Goal: Task Accomplishment & Management: Use online tool/utility

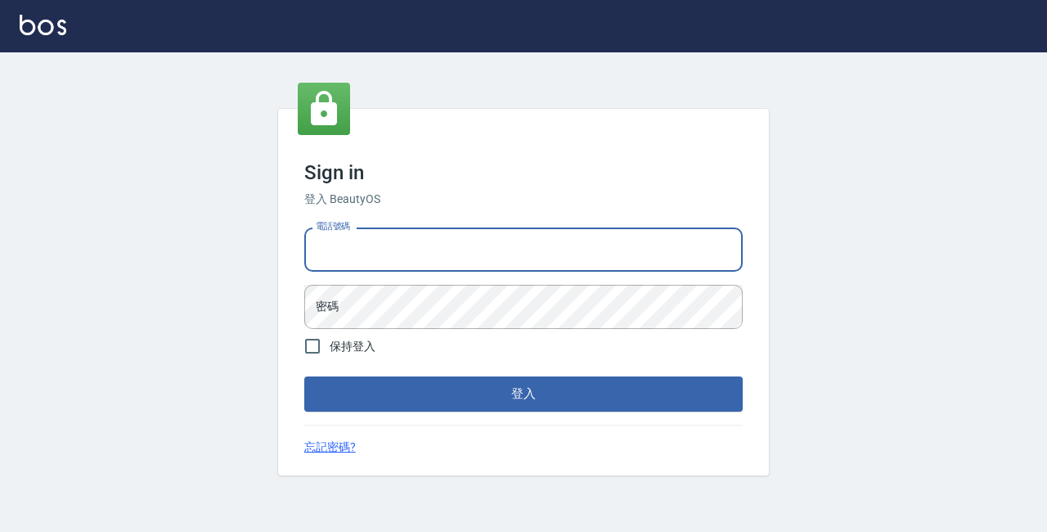
click at [419, 254] on input "電話號碼" at bounding box center [523, 249] width 438 height 44
type input "89729295"
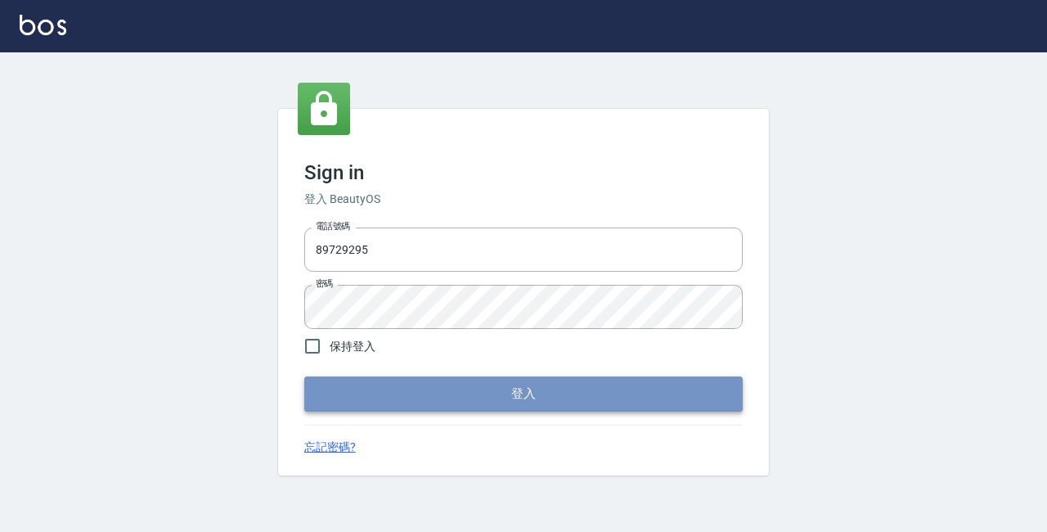
click at [530, 390] on button "登入" at bounding box center [523, 393] width 438 height 34
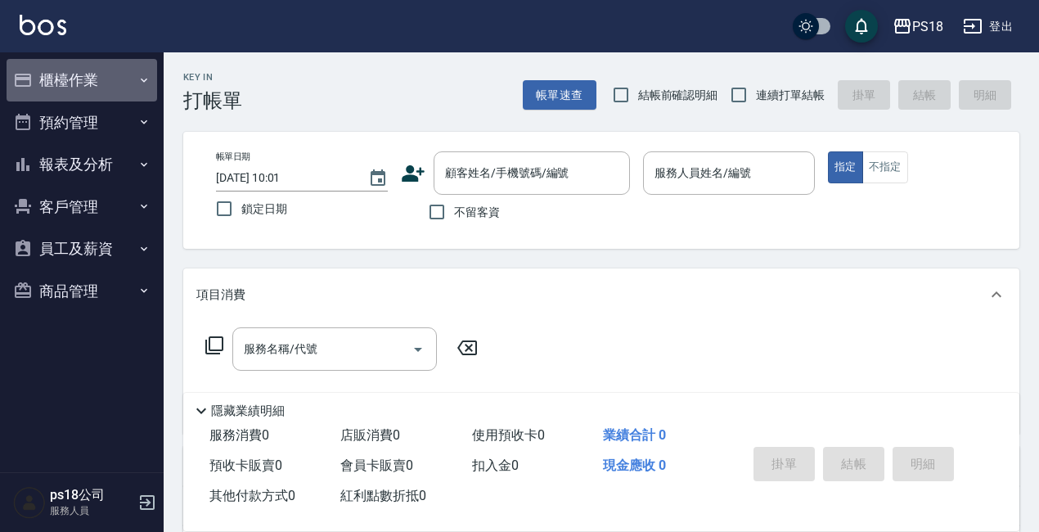
click at [65, 76] on button "櫃檯作業" at bounding box center [82, 80] width 150 height 43
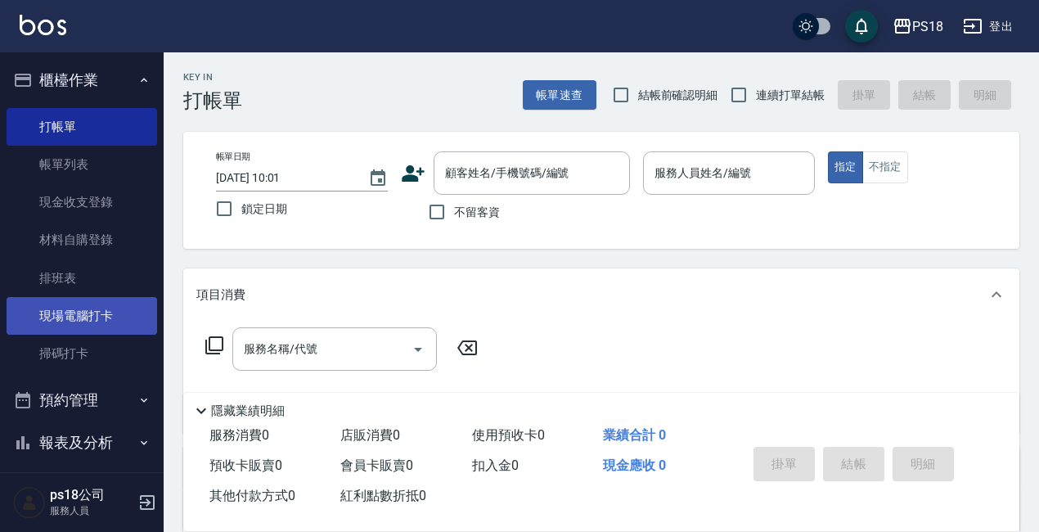
drag, startPoint x: 96, startPoint y: 305, endPoint x: 80, endPoint y: 305, distance: 15.5
click at [95, 305] on link "現場電腦打卡" at bounding box center [82, 316] width 150 height 38
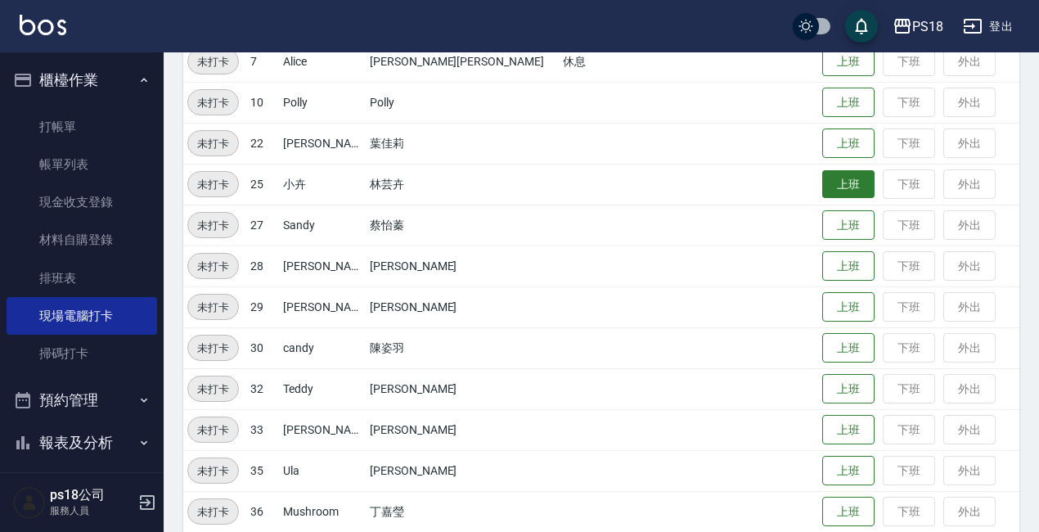
scroll to position [407, 0]
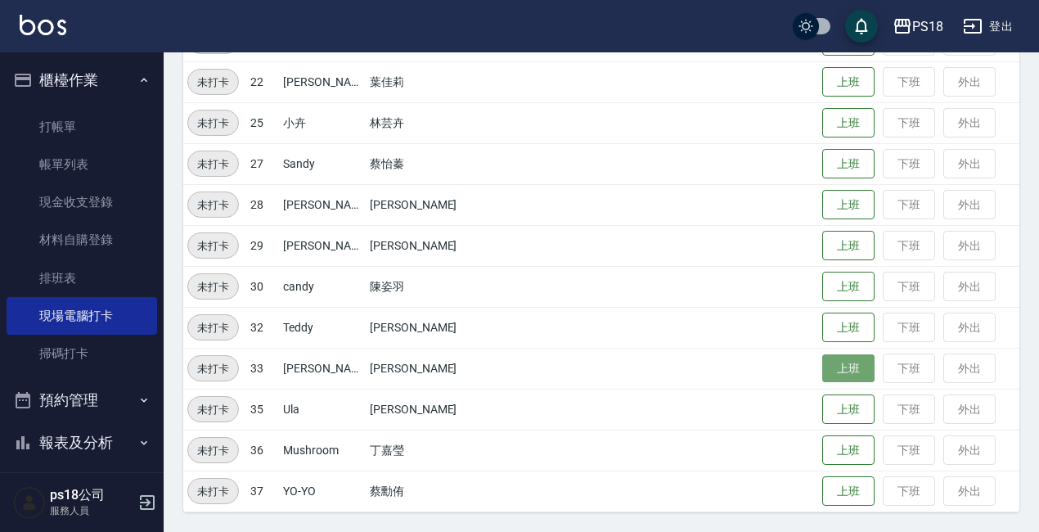
click at [822, 378] on button "上班" at bounding box center [848, 368] width 52 height 29
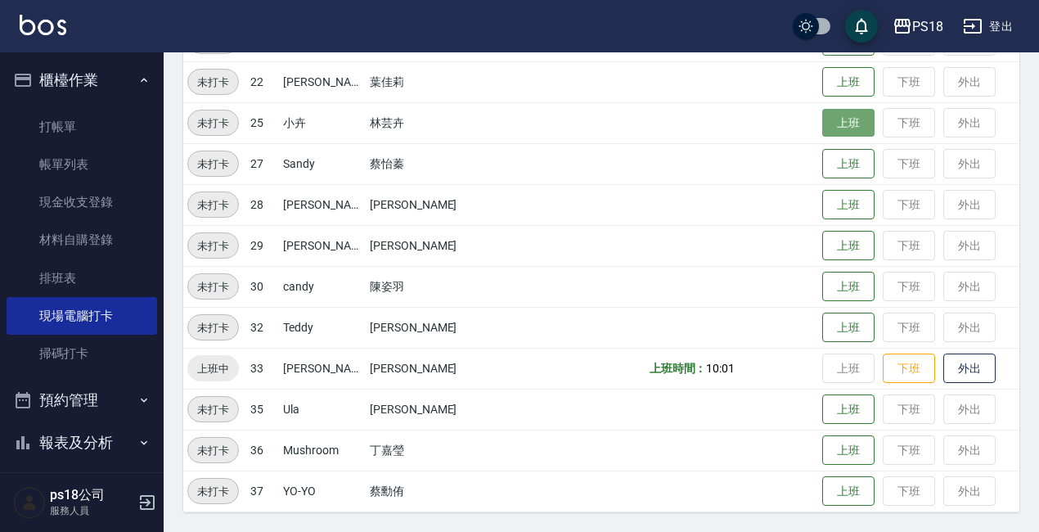
click at [822, 125] on button "上班" at bounding box center [848, 123] width 52 height 29
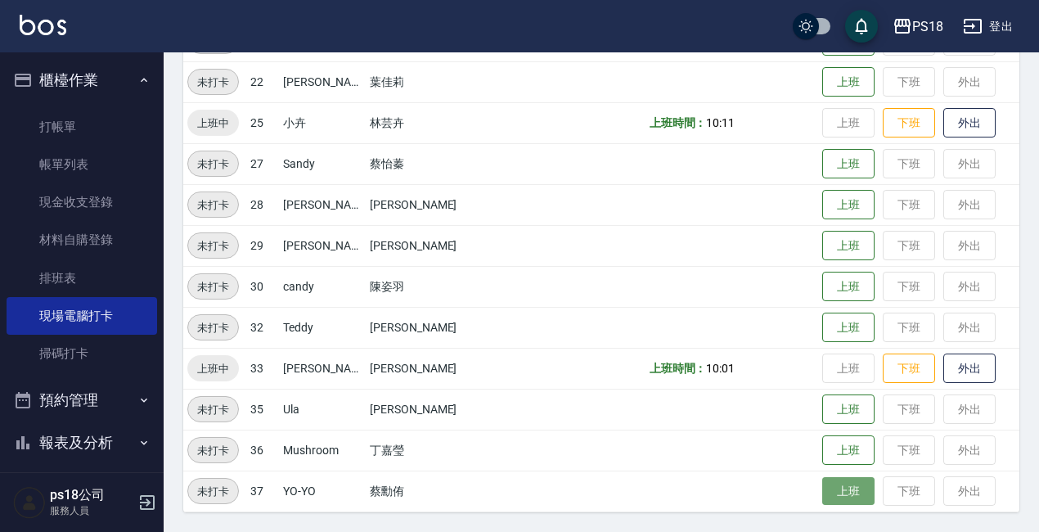
click at [822, 493] on button "上班" at bounding box center [848, 491] width 52 height 29
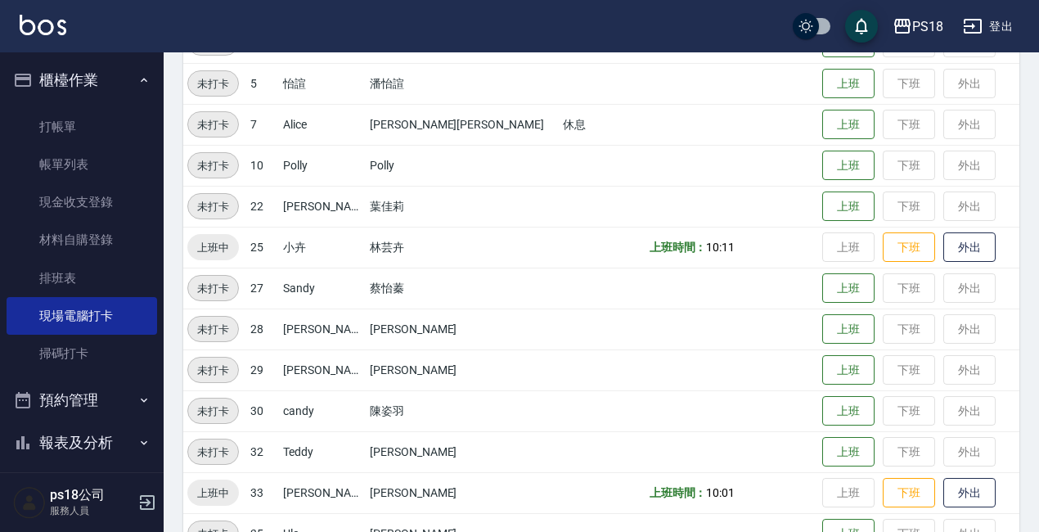
scroll to position [162, 0]
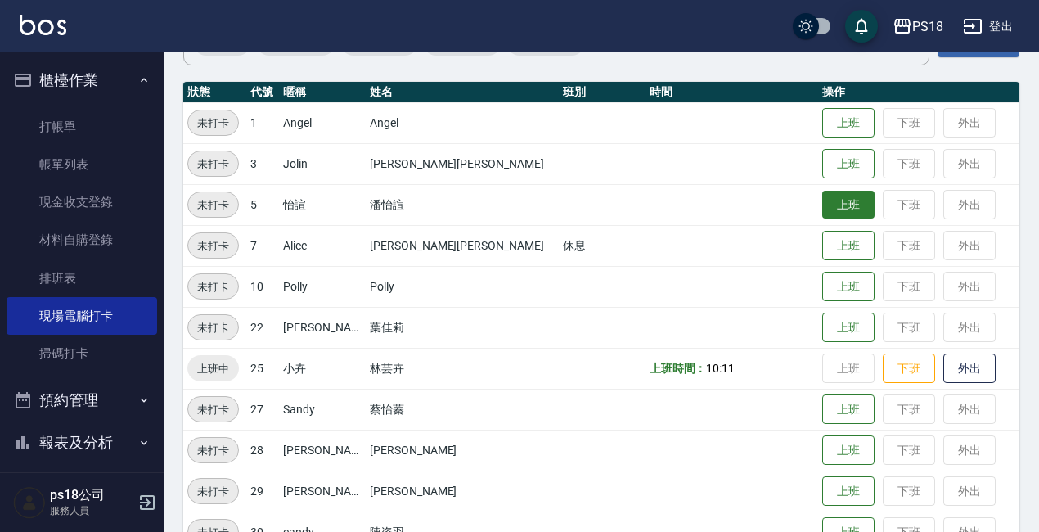
click at [822, 200] on button "上班" at bounding box center [848, 205] width 52 height 29
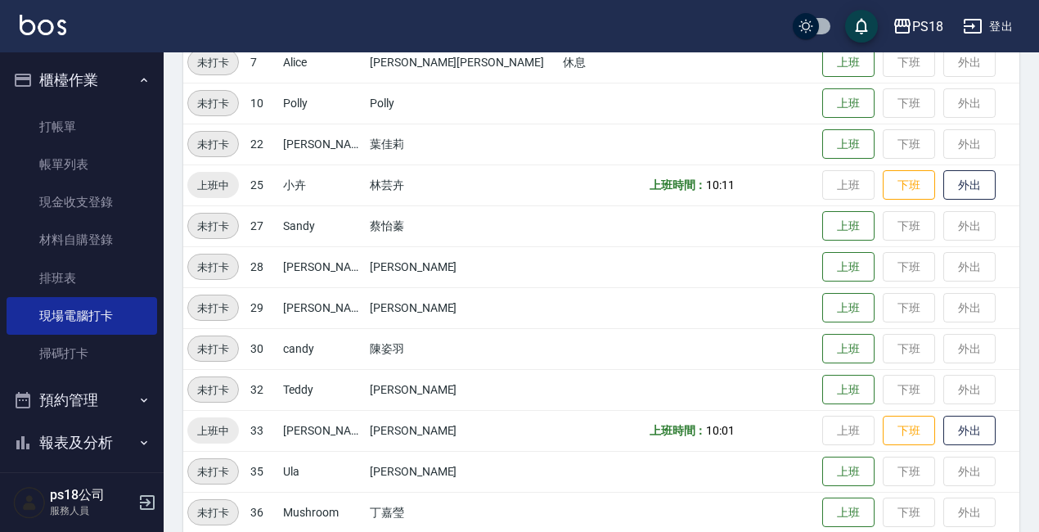
scroll to position [407, 0]
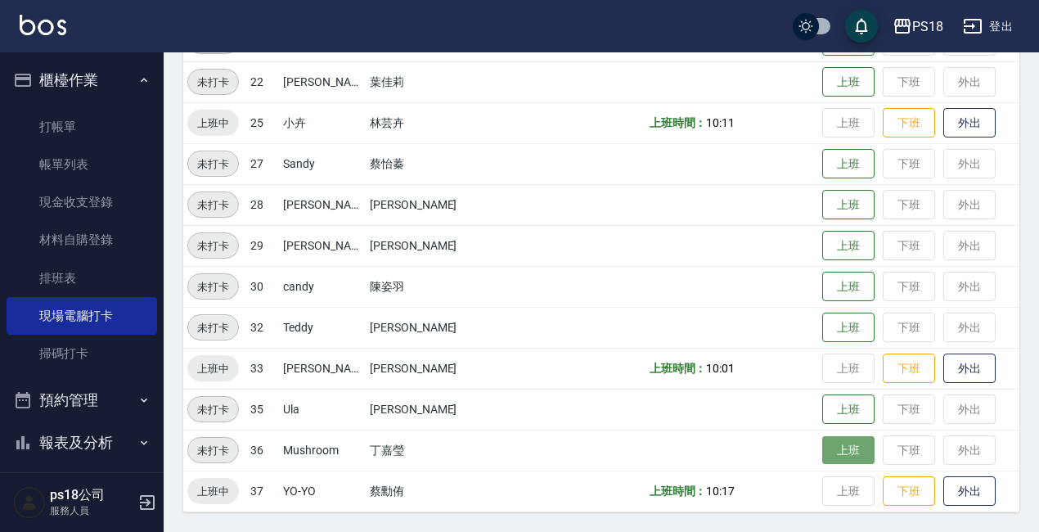
click at [822, 447] on button "上班" at bounding box center [848, 450] width 52 height 29
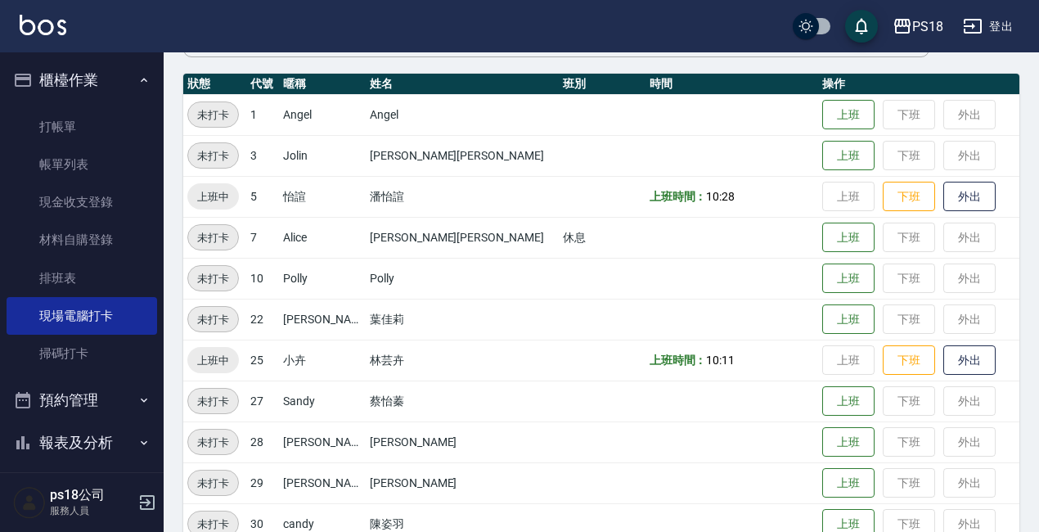
scroll to position [162, 0]
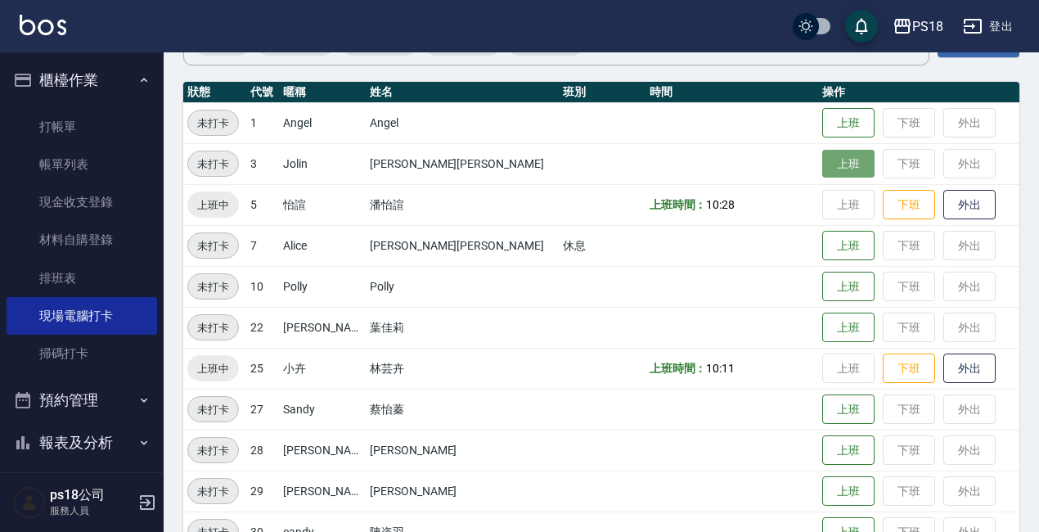
click at [822, 175] on button "上班" at bounding box center [848, 164] width 52 height 29
